Goal: Transaction & Acquisition: Purchase product/service

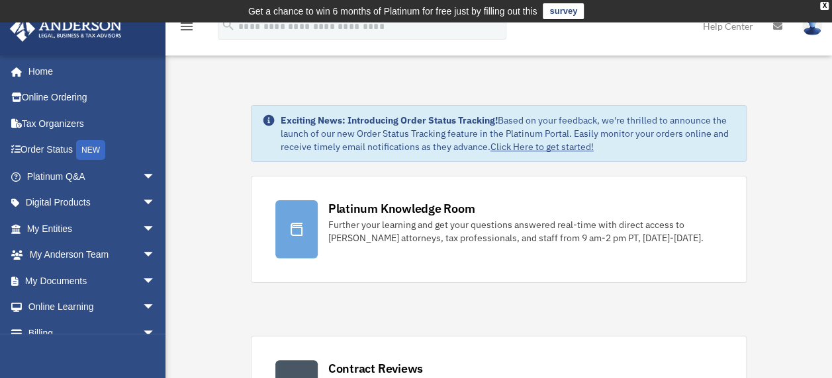
click at [811, 28] on img at bounding box center [812, 26] width 20 height 19
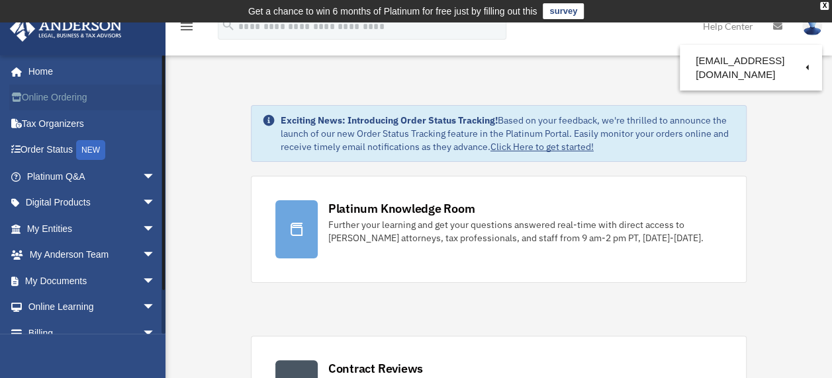
click at [52, 97] on link "Online Ordering" at bounding box center [92, 98] width 166 height 26
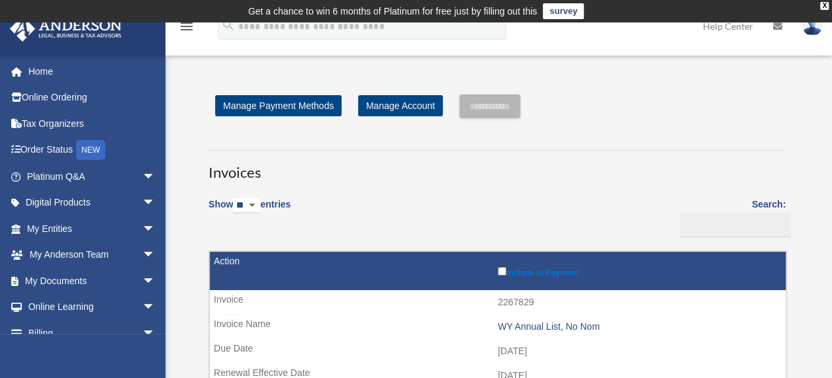
click at [810, 29] on img at bounding box center [812, 26] width 20 height 19
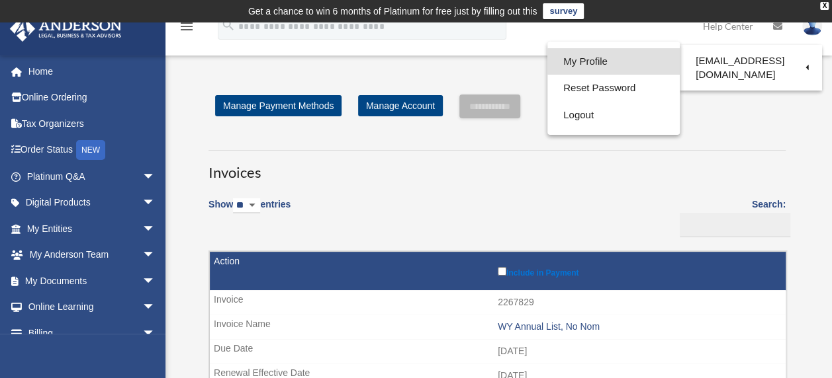
click at [580, 62] on link "My Profile" at bounding box center [613, 61] width 132 height 27
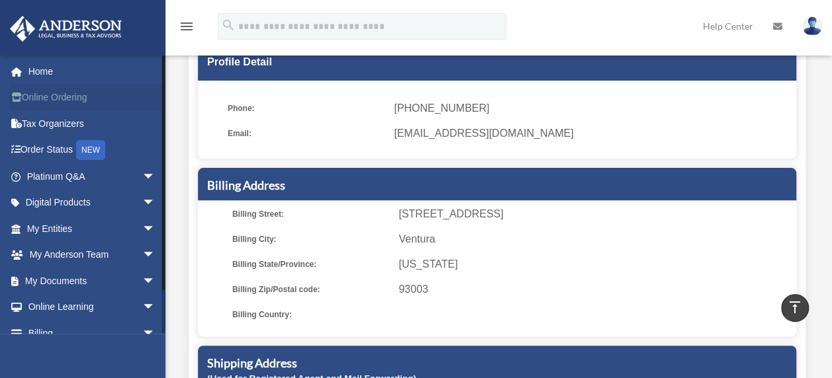
scroll to position [66, 0]
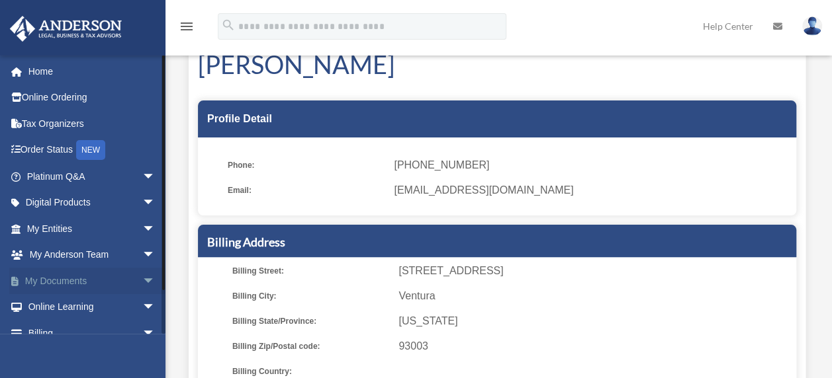
click at [110, 280] on link "My Documents arrow_drop_down" at bounding box center [92, 281] width 166 height 26
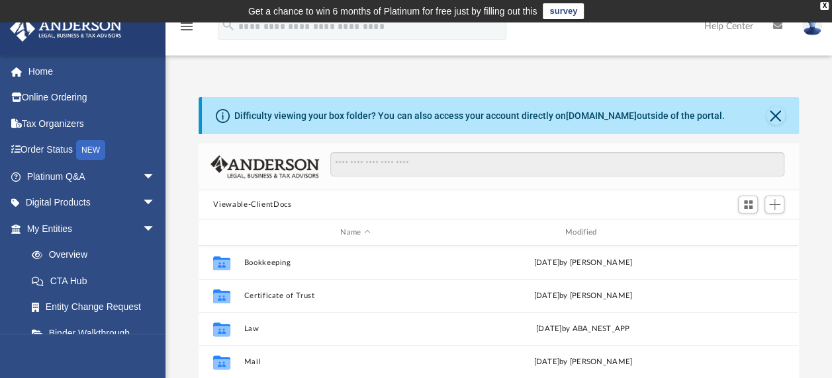
scroll to position [290, 589]
click at [261, 202] on button "Viewable-ClientDocs" at bounding box center [252, 205] width 78 height 12
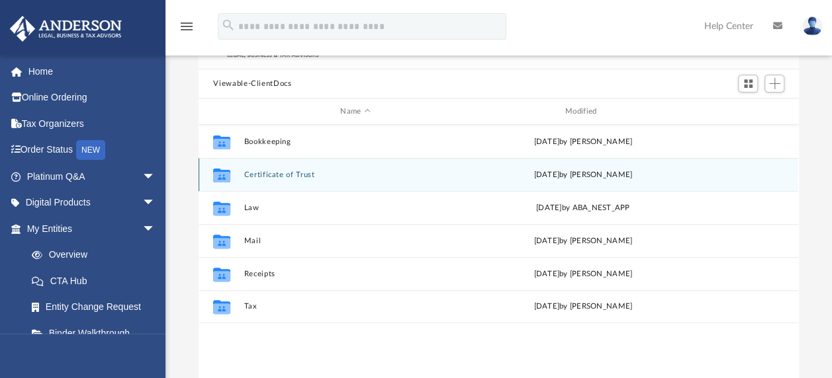
scroll to position [132, 0]
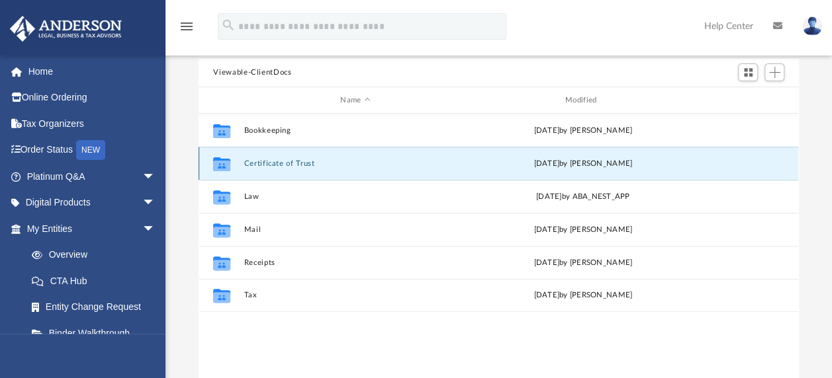
click at [284, 163] on button "Certificate of Trust" at bounding box center [355, 163] width 222 height 9
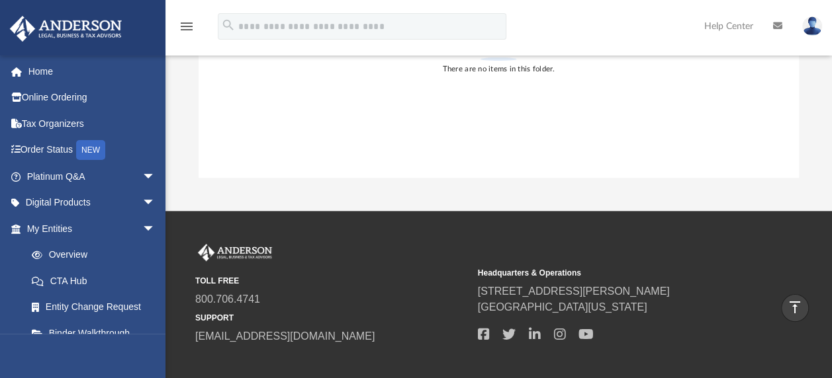
scroll to position [15, 0]
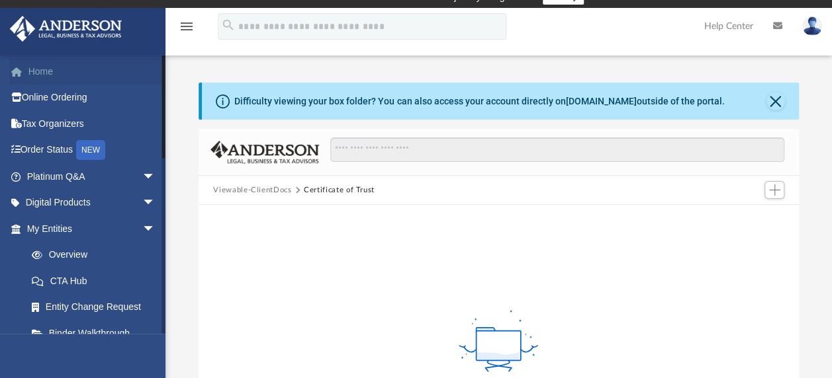
click at [40, 69] on link "Home" at bounding box center [92, 71] width 166 height 26
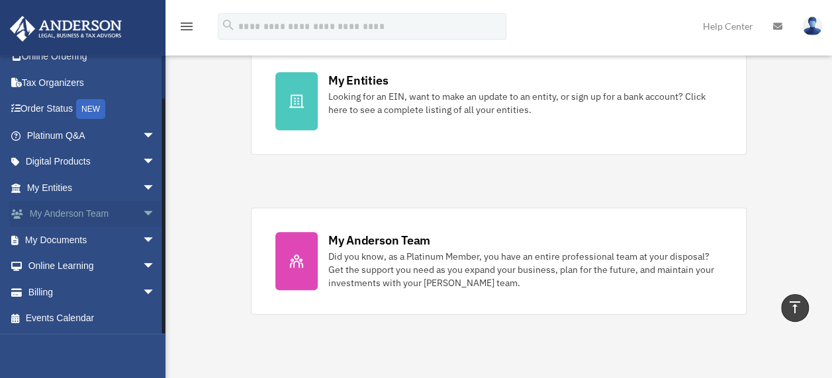
scroll to position [468, 0]
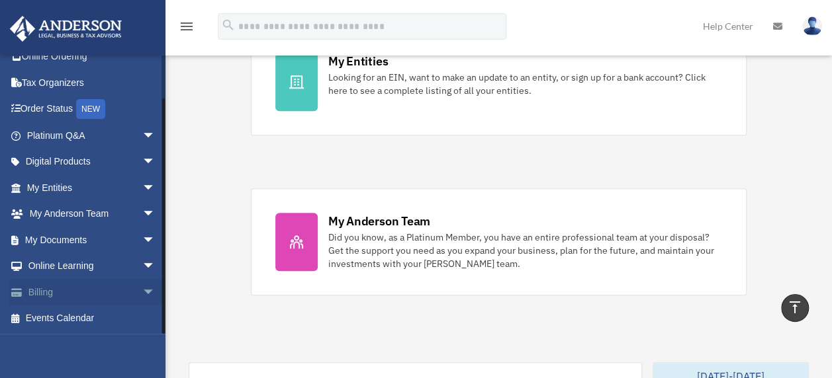
click at [61, 294] on link "Billing arrow_drop_down" at bounding box center [92, 292] width 166 height 26
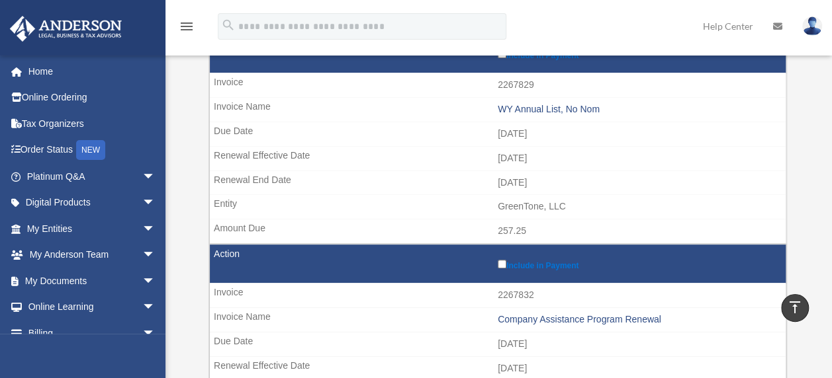
scroll to position [199, 0]
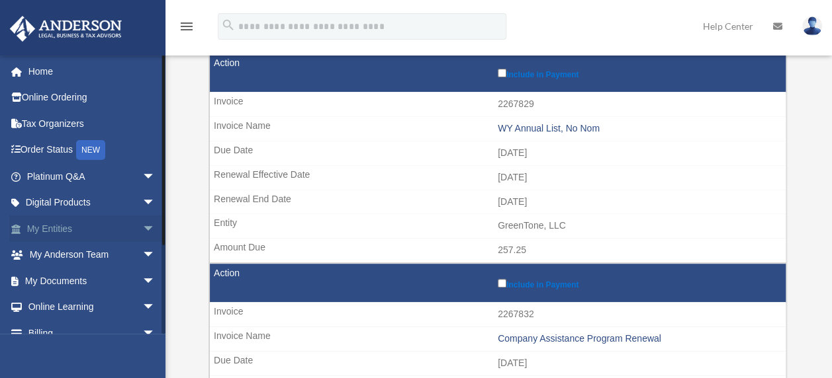
click at [88, 230] on link "My Entities arrow_drop_down" at bounding box center [92, 229] width 166 height 26
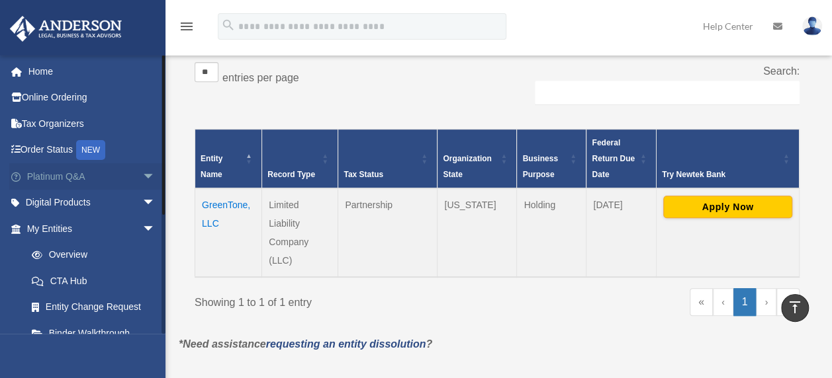
scroll to position [210, 0]
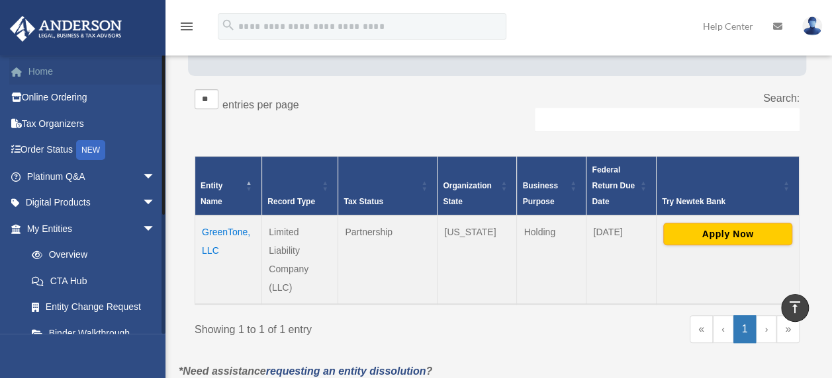
click at [44, 67] on link "Home" at bounding box center [92, 71] width 166 height 26
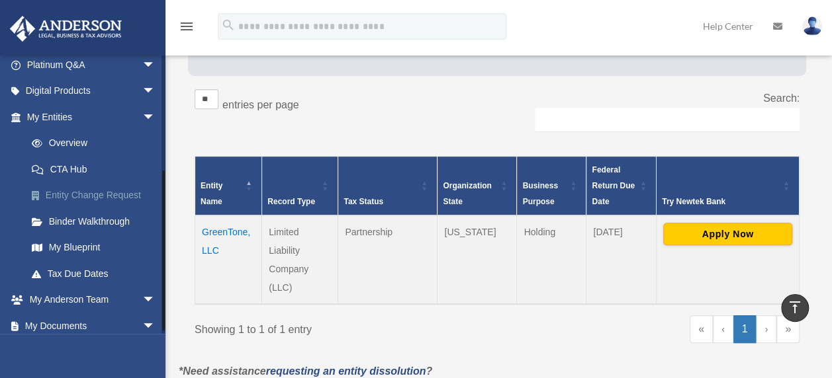
scroll to position [198, 0]
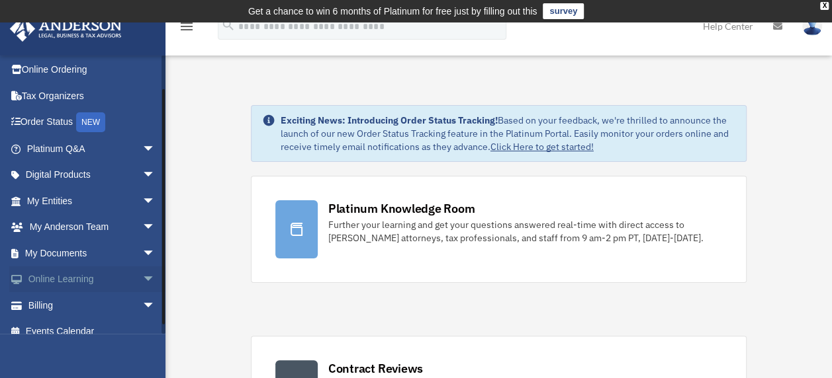
scroll to position [41, 0]
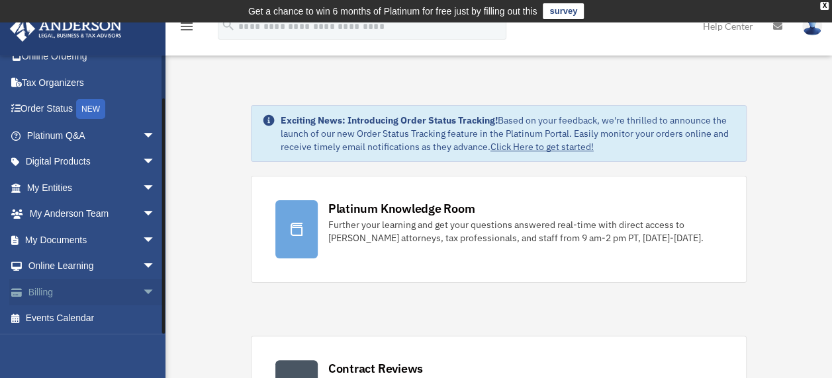
click at [40, 292] on link "Billing arrow_drop_down" at bounding box center [92, 292] width 166 height 26
click at [142, 290] on span "arrow_drop_down" at bounding box center [155, 292] width 26 height 27
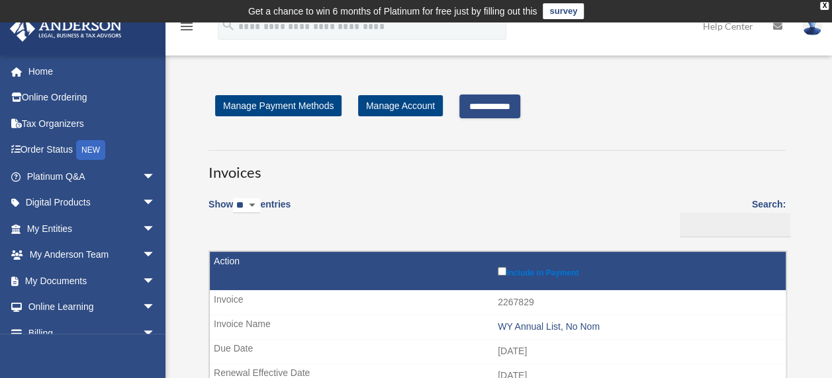
click at [500, 105] on input "**********" at bounding box center [489, 107] width 61 height 24
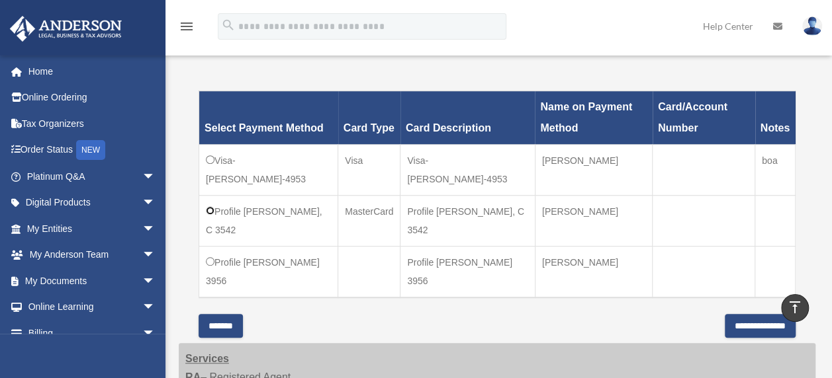
scroll to position [397, 0]
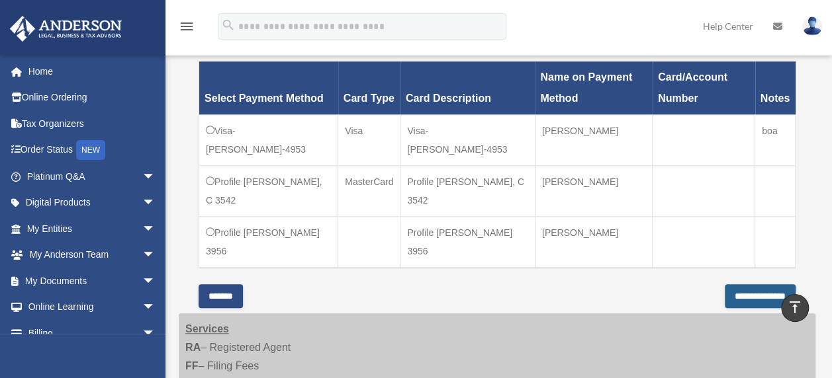
click at [735, 285] on input "**********" at bounding box center [760, 297] width 71 height 24
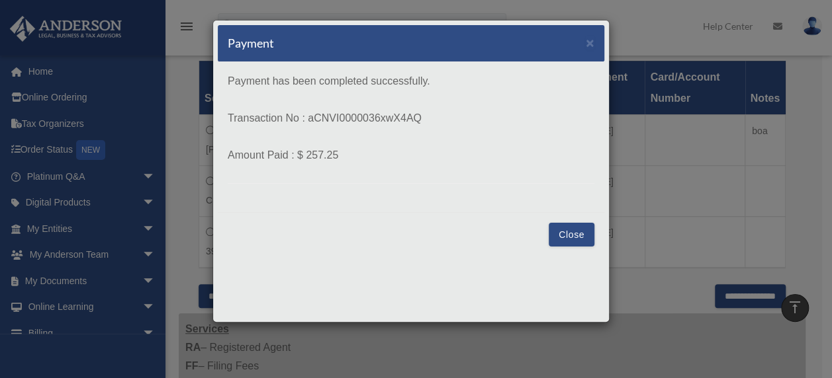
drag, startPoint x: 230, startPoint y: 77, endPoint x: 347, endPoint y: 155, distance: 140.2
click at [347, 155] on p "Payment has been completed successfully. Transaction No : aCNVI0000036xwX4AQ Am…" at bounding box center [411, 128] width 367 height 112
drag, startPoint x: 347, startPoint y: 155, endPoint x: 325, endPoint y: 154, distance: 21.8
copy p "Payment has been completed successfully. Transaction No : aCNVI0000036xwX4AQ Am…"
click at [570, 232] on button "Close" at bounding box center [572, 235] width 46 height 24
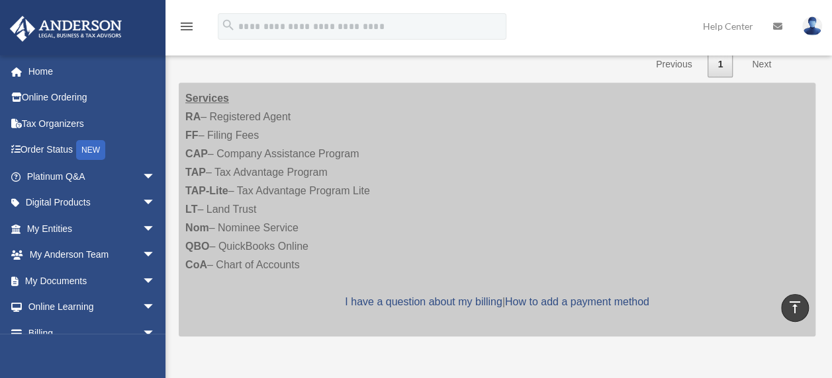
scroll to position [420, 0]
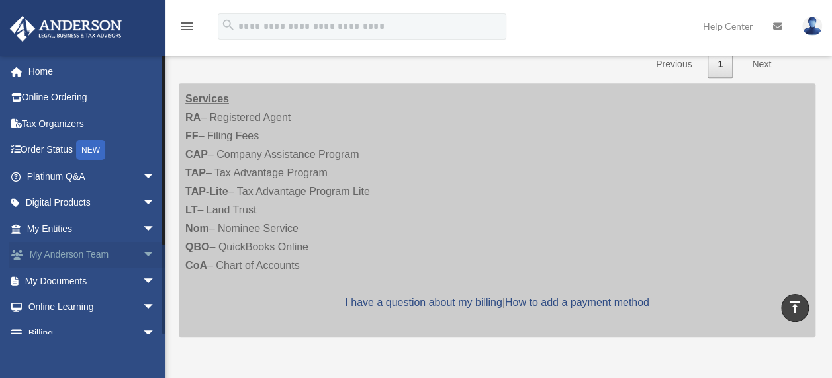
click at [56, 254] on link "My Anderson Team arrow_drop_down" at bounding box center [92, 255] width 166 height 26
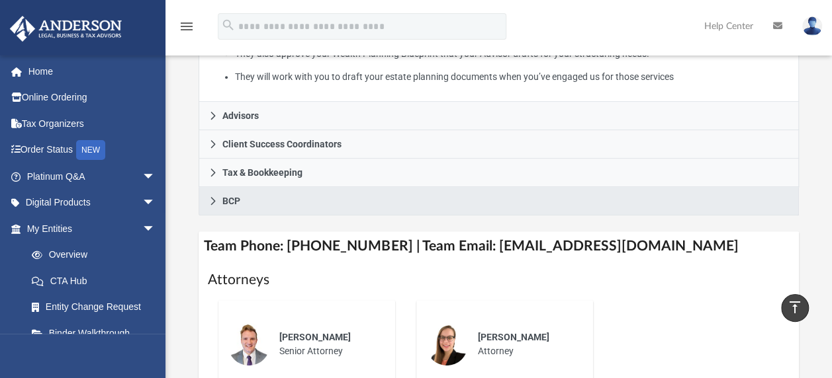
scroll to position [265, 0]
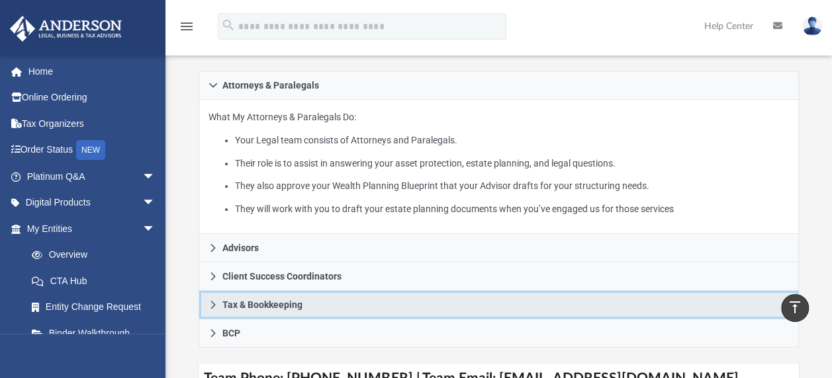
click at [282, 305] on span "Tax & Bookkeeping" at bounding box center [262, 304] width 80 height 9
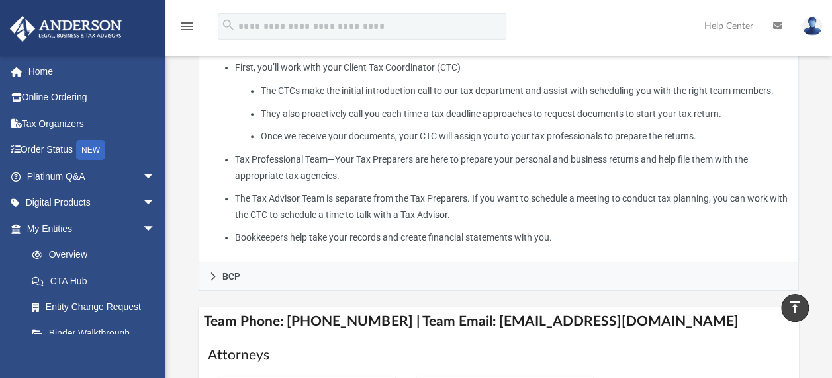
scroll to position [463, 0]
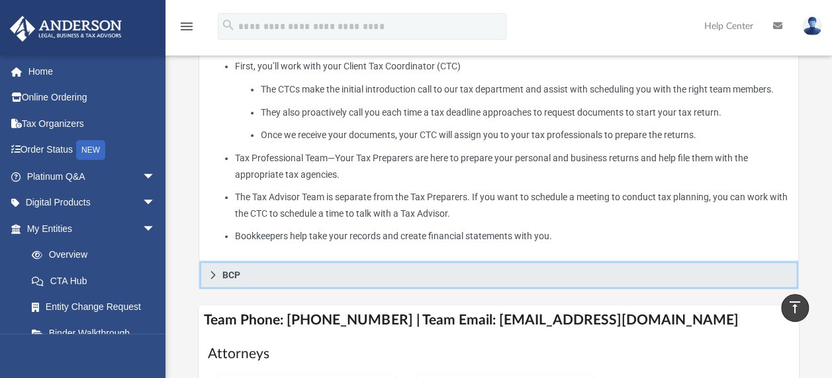
click at [226, 277] on span "BCP" at bounding box center [231, 275] width 18 height 9
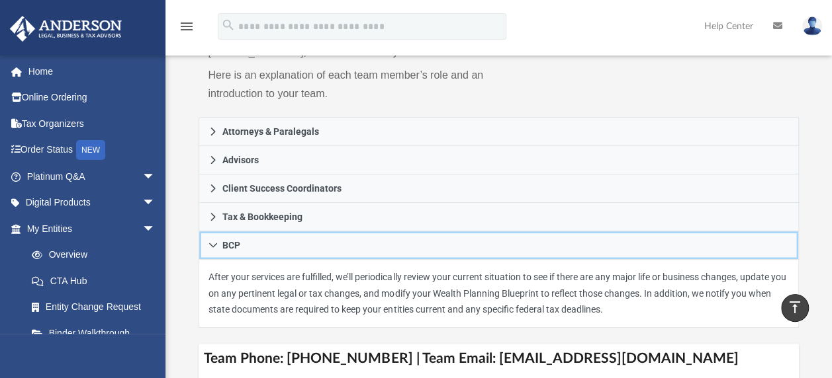
scroll to position [199, 0]
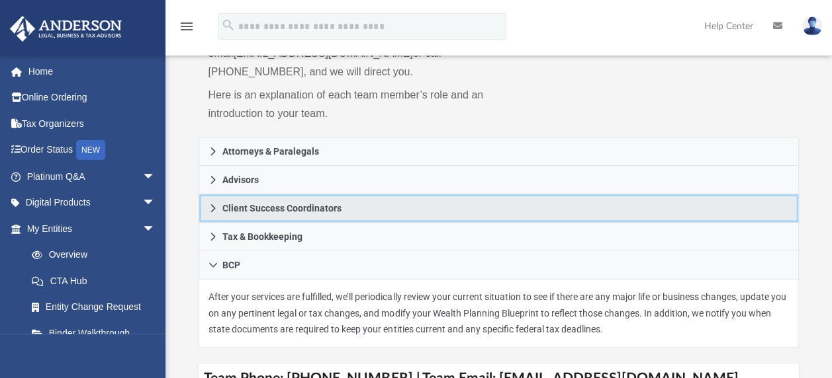
click at [261, 208] on span "Client Success Coordinators" at bounding box center [281, 208] width 119 height 9
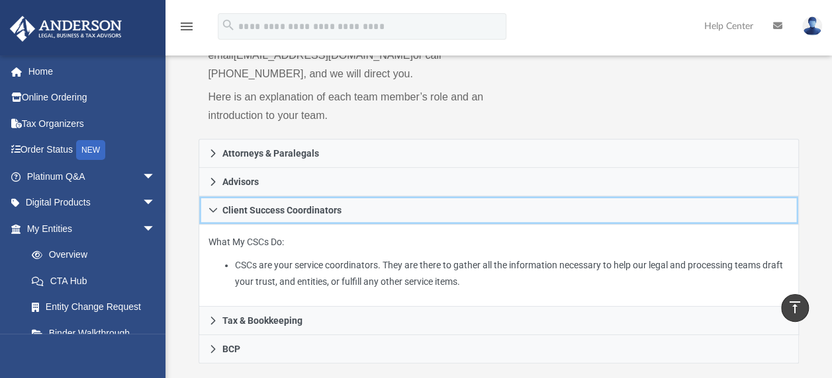
scroll to position [132, 0]
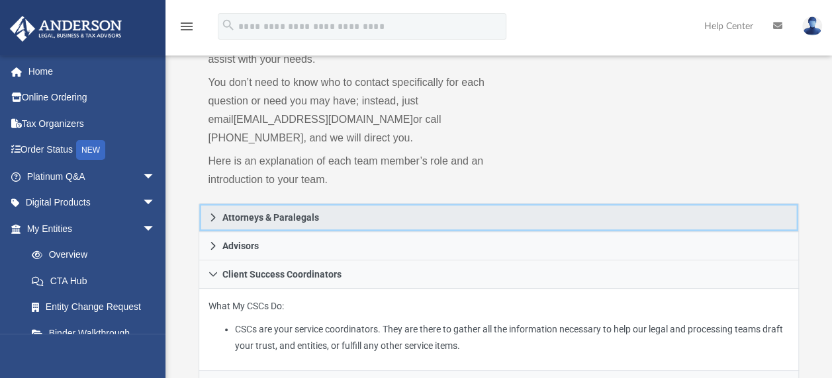
click at [267, 213] on span "Attorneys & Paralegals" at bounding box center [270, 217] width 97 height 9
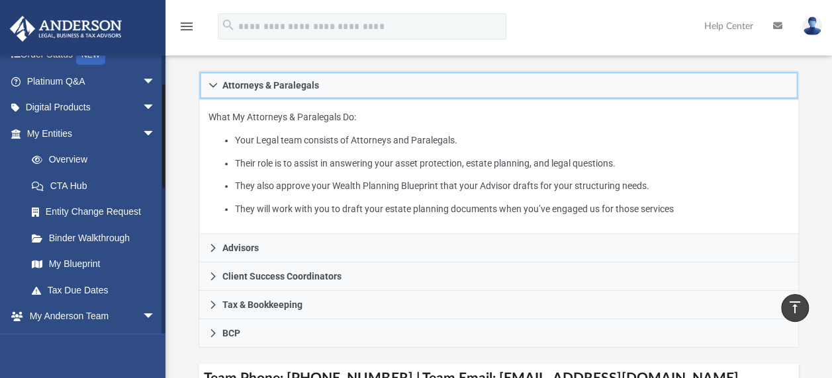
scroll to position [62, 0]
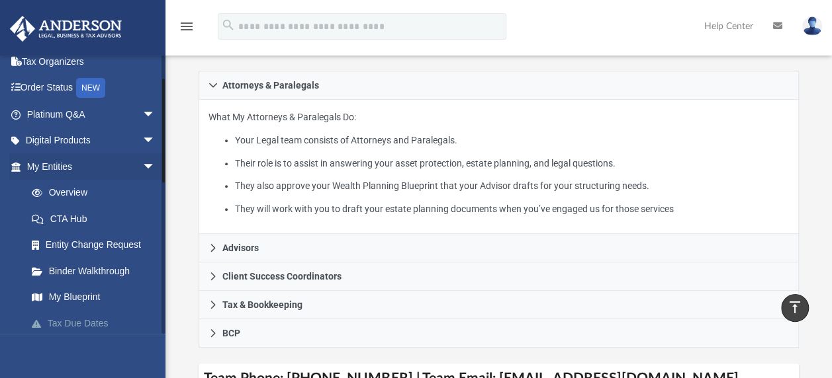
click at [69, 322] on link "Tax Due Dates" at bounding box center [97, 323] width 157 height 26
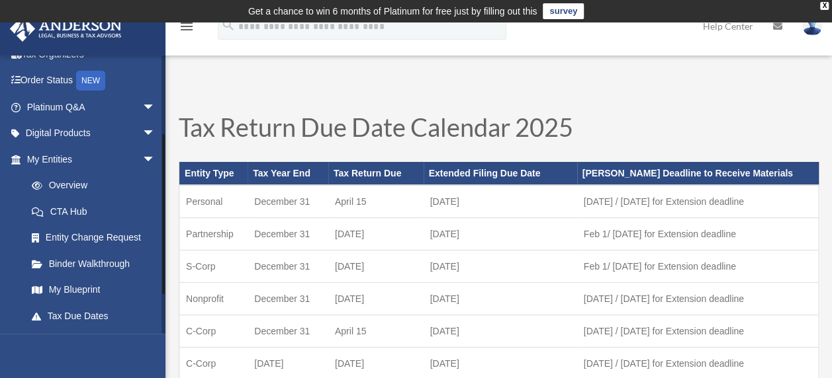
scroll to position [132, 0]
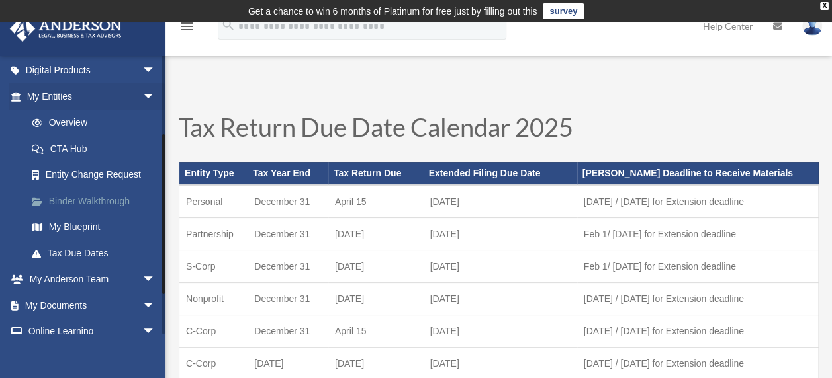
click at [88, 200] on link "Binder Walkthrough" at bounding box center [97, 201] width 157 height 26
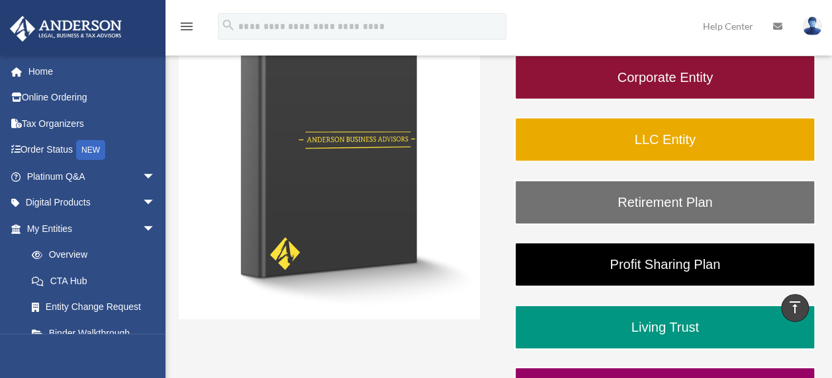
scroll to position [199, 0]
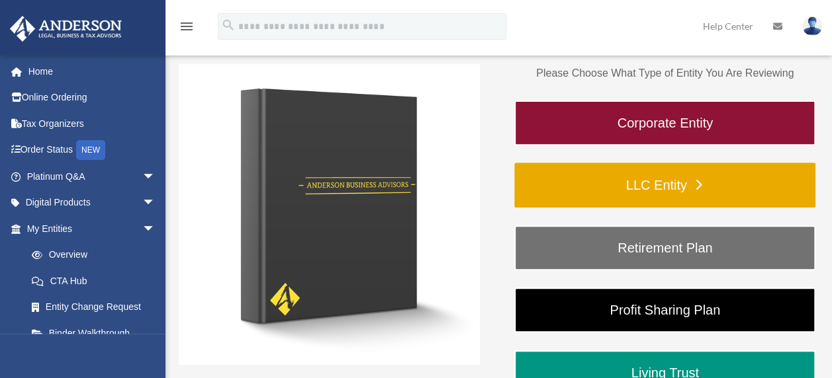
click at [591, 183] on link "LLC Entity" at bounding box center [664, 185] width 301 height 45
